Goal: Information Seeking & Learning: Find specific fact

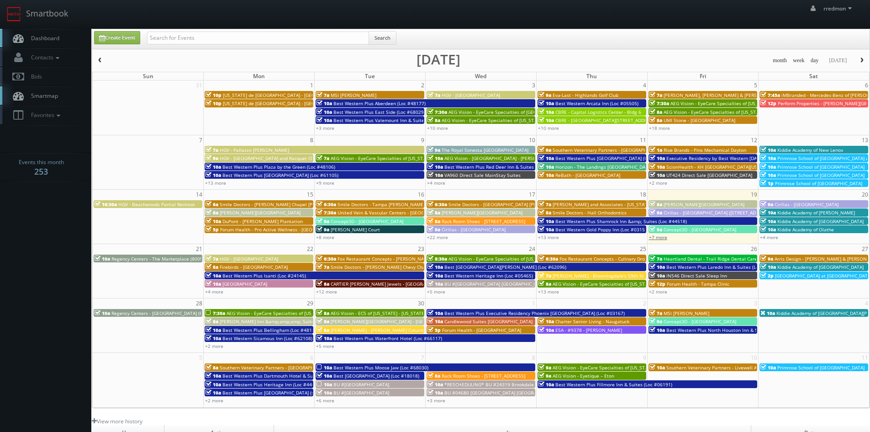
click at [656, 238] on link "+7 more" at bounding box center [658, 237] width 18 height 6
drag, startPoint x: 455, startPoint y: 0, endPoint x: 277, endPoint y: 9, distance: 178.0
click at [277, 9] on div "rredmon rredmon Profile Logout" at bounding box center [435, 14] width 870 height 28
click at [658, 240] on div "+7 more" at bounding box center [703, 237] width 111 height 8
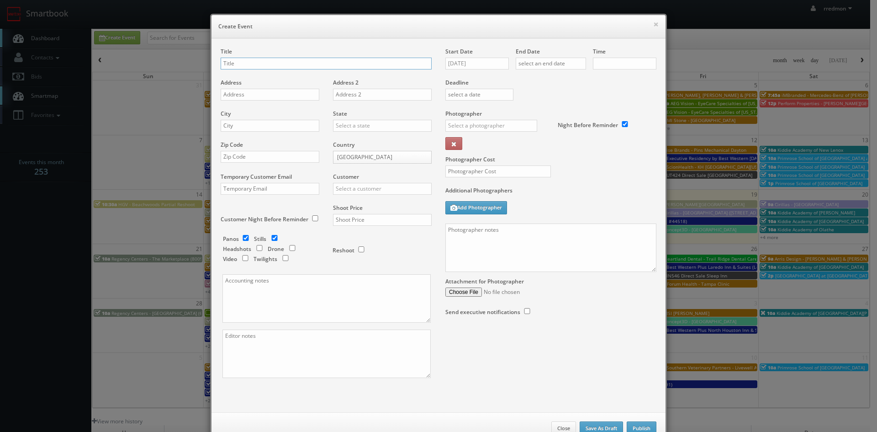
checkbox input "true"
type input "10:00am"
checkbox input "true"
click at [655, 22] on button "×" at bounding box center [655, 24] width 5 height 6
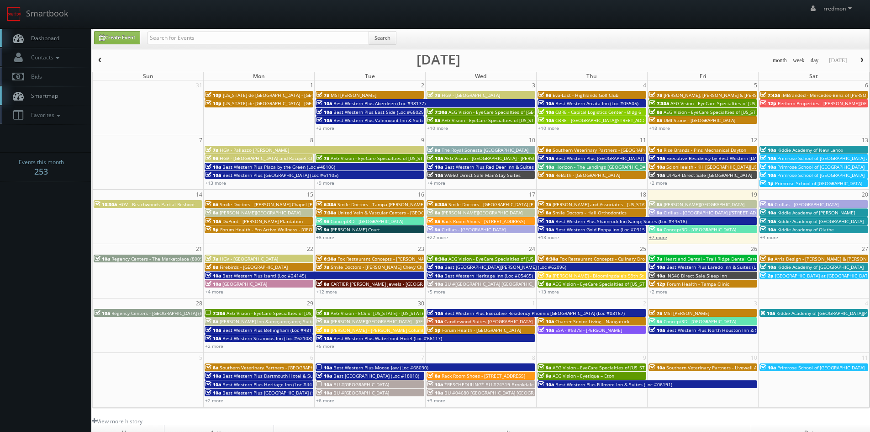
click at [664, 238] on link "+7 more" at bounding box center [658, 237] width 18 height 6
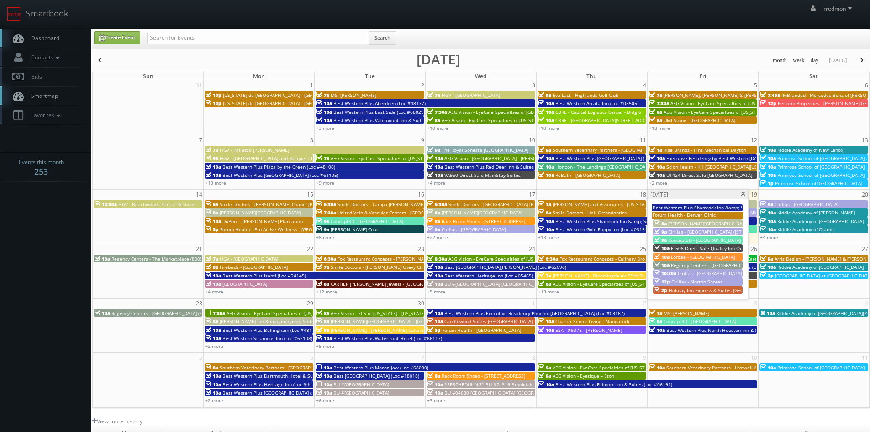
drag, startPoint x: 709, startPoint y: 223, endPoint x: 675, endPoint y: 222, distance: 33.8
click at [675, 222] on span "[PERSON_NAME][GEOGRAPHIC_DATA]" at bounding box center [708, 223] width 81 height 6
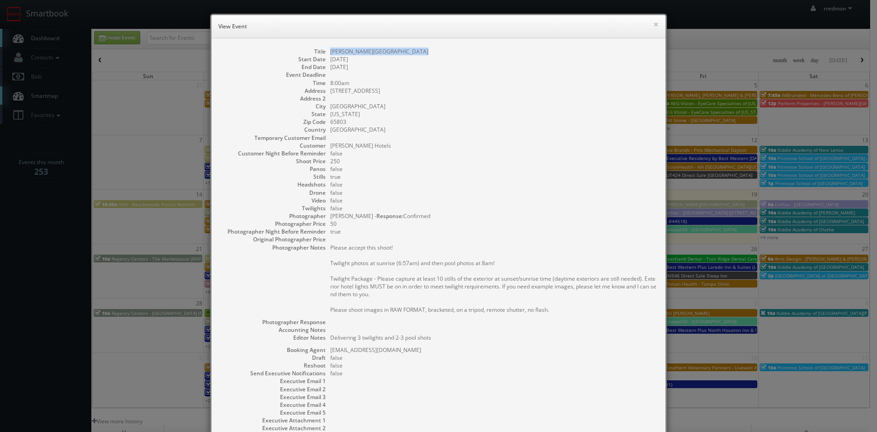
drag, startPoint x: 404, startPoint y: 52, endPoint x: 328, endPoint y: 48, distance: 76.0
click at [330, 48] on dd "[PERSON_NAME][GEOGRAPHIC_DATA]" at bounding box center [493, 52] width 326 height 8
copy dd "[PERSON_NAME][GEOGRAPHIC_DATA]"
click at [653, 25] on button "×" at bounding box center [655, 24] width 5 height 6
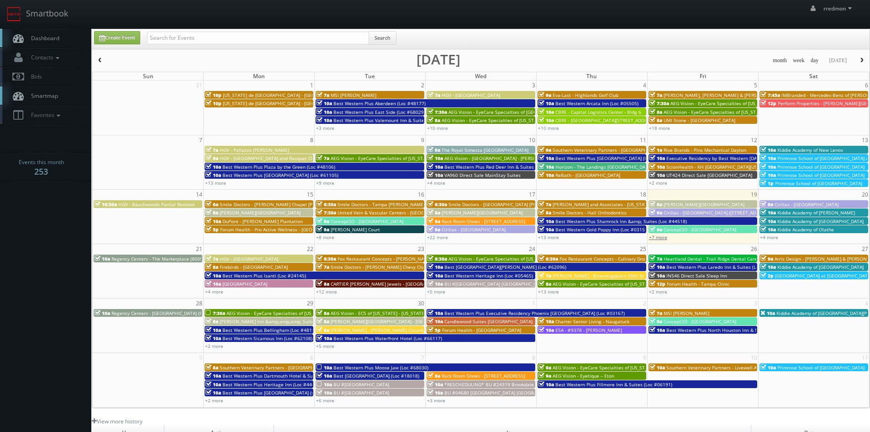
click at [663, 239] on link "+7 more" at bounding box center [658, 237] width 18 height 6
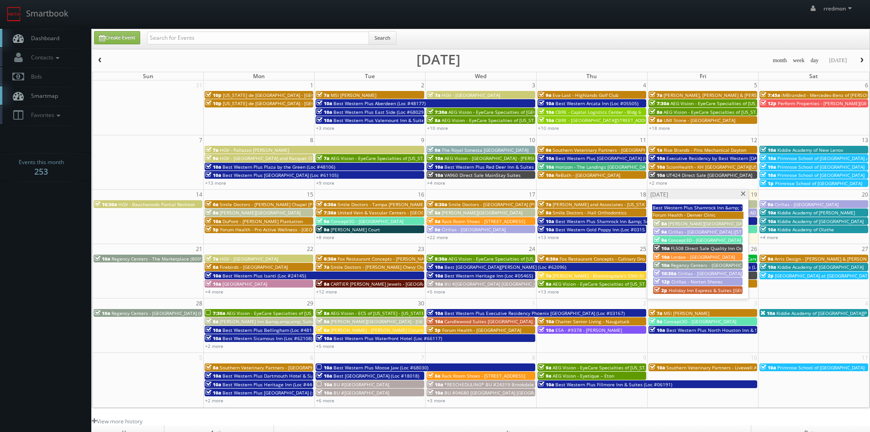
click at [689, 256] on span "Lordae - [GEOGRAPHIC_DATA]" at bounding box center [703, 257] width 64 height 6
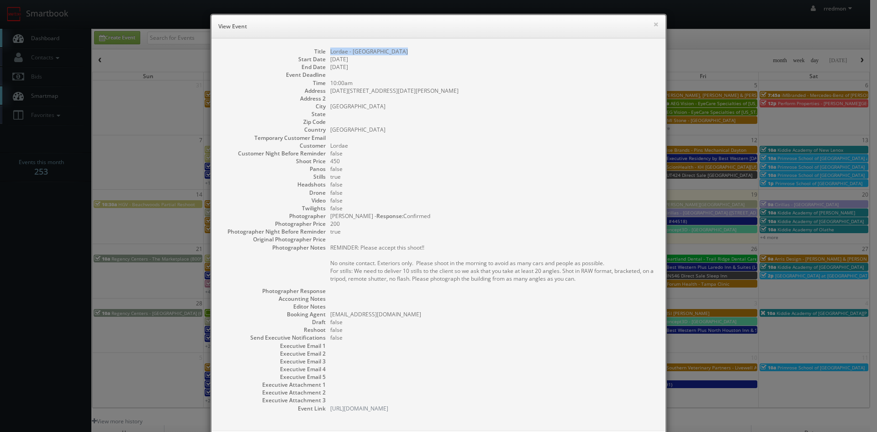
drag, startPoint x: 398, startPoint y: 51, endPoint x: 328, endPoint y: 48, distance: 69.5
click at [330, 48] on dd "Lordae - [GEOGRAPHIC_DATA]" at bounding box center [493, 52] width 326 height 8
copy dd "Lordae - [GEOGRAPHIC_DATA]"
click at [653, 21] on button "×" at bounding box center [655, 24] width 5 height 6
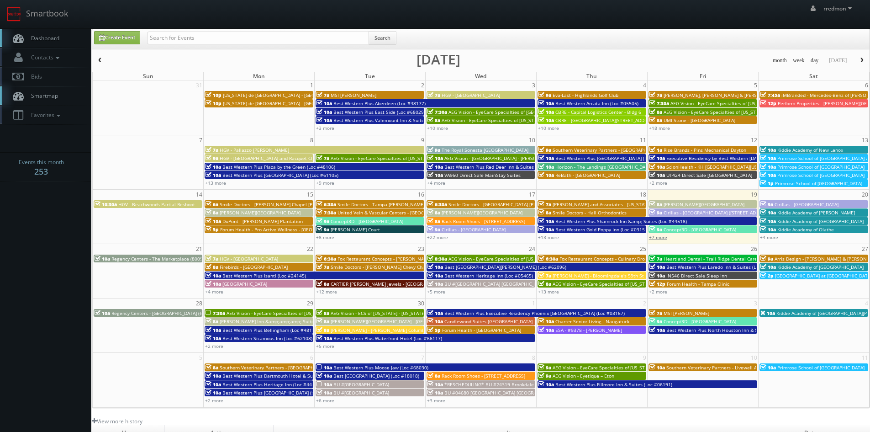
click at [658, 238] on link "+7 more" at bounding box center [658, 237] width 18 height 6
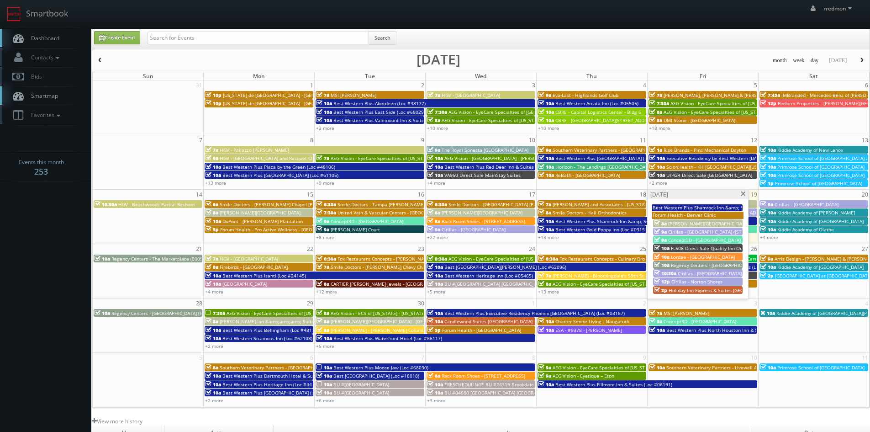
click at [695, 289] on span "Holiday Inn Express & Suites [GEOGRAPHIC_DATA]" at bounding box center [723, 290] width 109 height 6
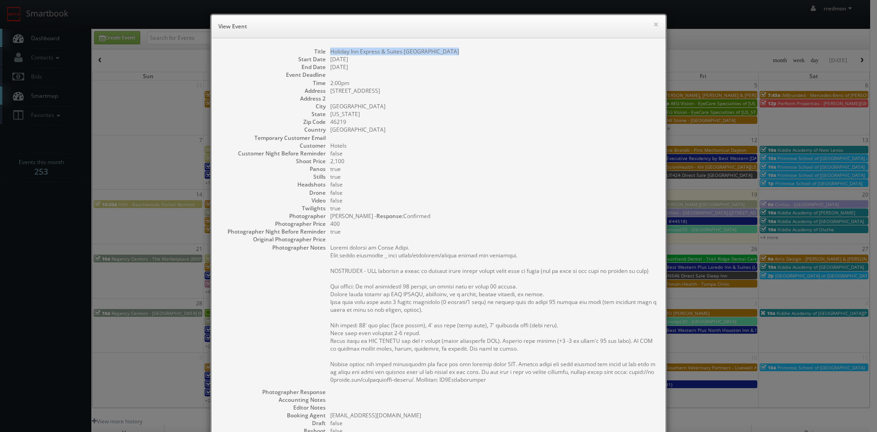
drag, startPoint x: 447, startPoint y: 51, endPoint x: 328, endPoint y: 53, distance: 119.3
click at [330, 53] on dd "Holiday Inn Express & Suites [GEOGRAPHIC_DATA]" at bounding box center [493, 52] width 326 height 8
copy dd "Holiday Inn Express & Suites [GEOGRAPHIC_DATA]"
click at [653, 24] on button "×" at bounding box center [655, 24] width 5 height 6
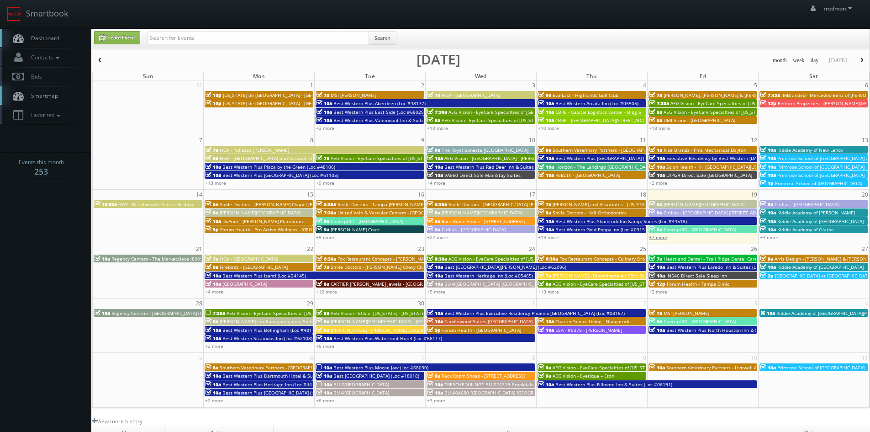
click at [666, 239] on link "+7 more" at bounding box center [658, 237] width 18 height 6
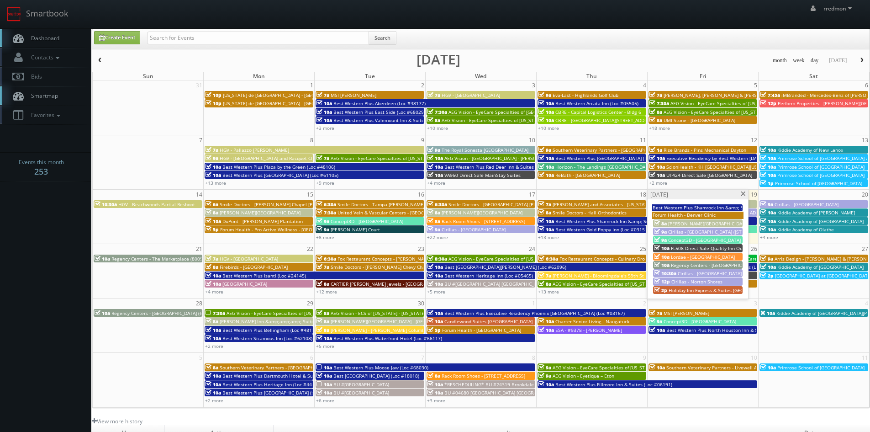
click at [684, 223] on span "[PERSON_NAME][GEOGRAPHIC_DATA]" at bounding box center [708, 223] width 81 height 6
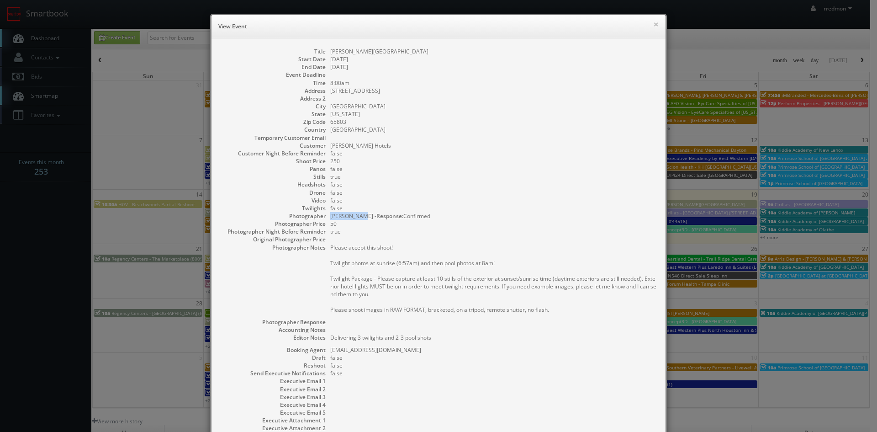
drag, startPoint x: 328, startPoint y: 215, endPoint x: 358, endPoint y: 220, distance: 30.1
click at [358, 220] on dd "[PERSON_NAME] - Response: Confirmed" at bounding box center [493, 216] width 326 height 8
copy dd "[PERSON_NAME]"
click at [653, 25] on button "×" at bounding box center [655, 24] width 5 height 6
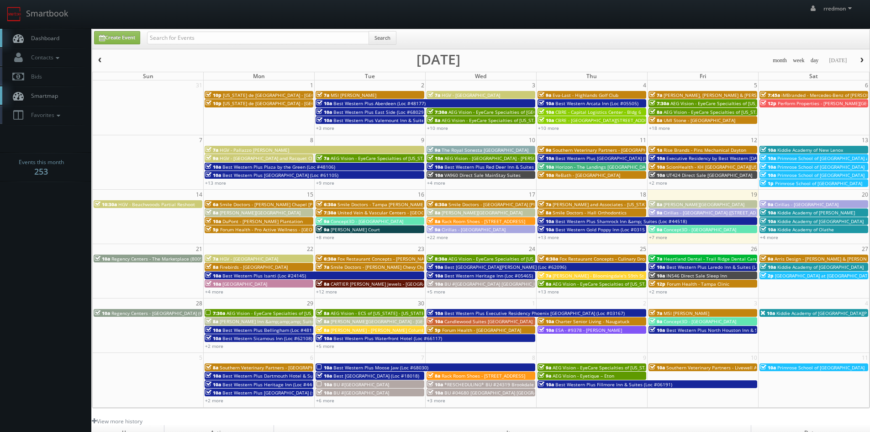
click at [686, 204] on span "[PERSON_NAME][GEOGRAPHIC_DATA]" at bounding box center [704, 204] width 81 height 6
